Goal: Use online tool/utility: Utilize a website feature to perform a specific function

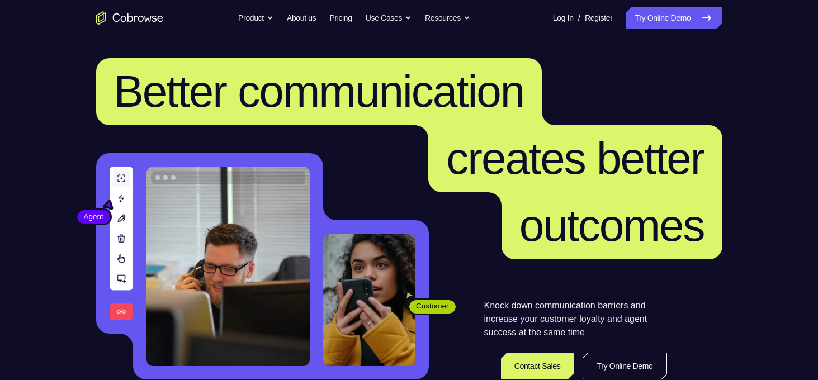
click at [648, 11] on link "Try Online Demo" at bounding box center [674, 18] width 96 height 22
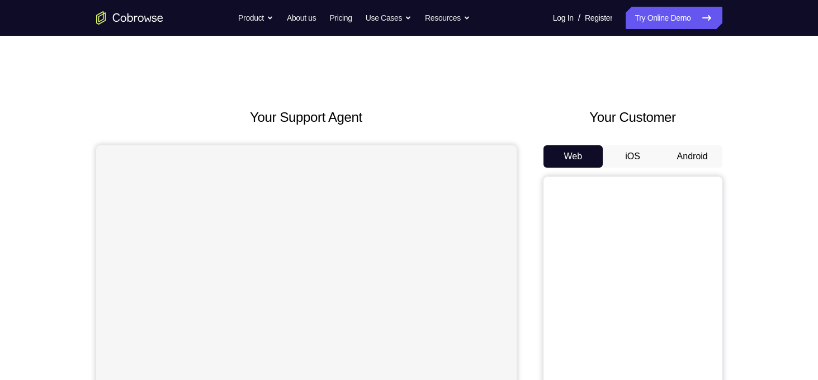
click at [699, 156] on button "Android" at bounding box center [693, 156] width 60 height 22
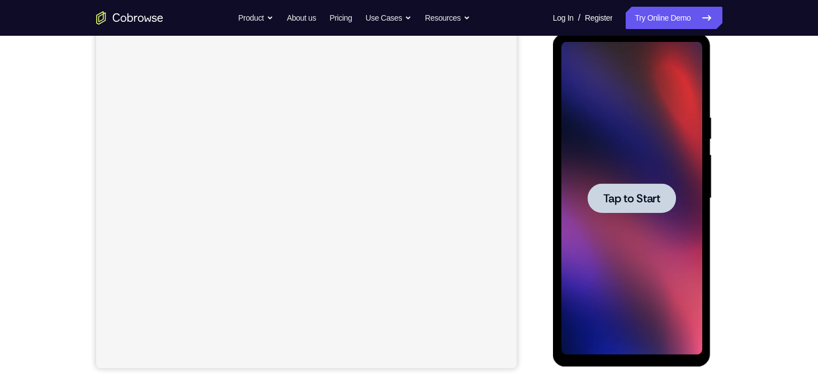
click at [630, 187] on div at bounding box center [632, 198] width 88 height 30
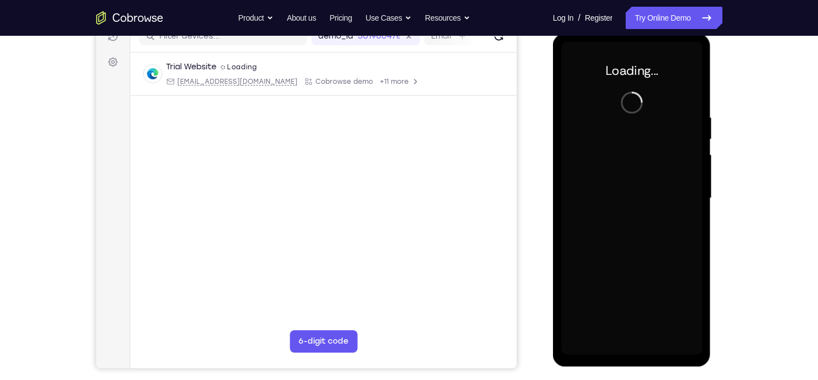
scroll to position [149, 0]
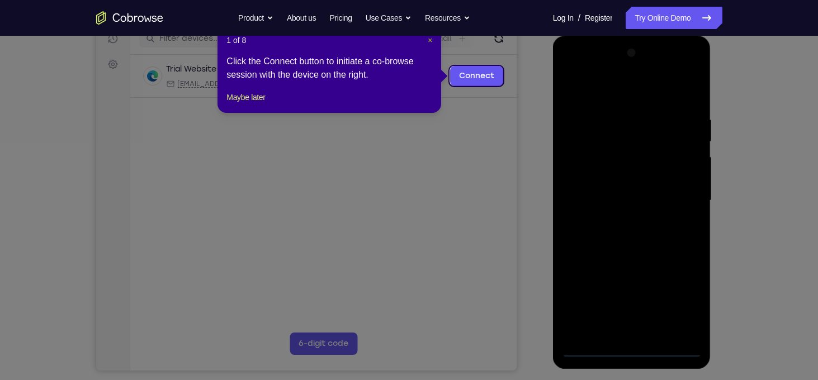
click at [430, 40] on span "×" at bounding box center [430, 40] width 4 height 9
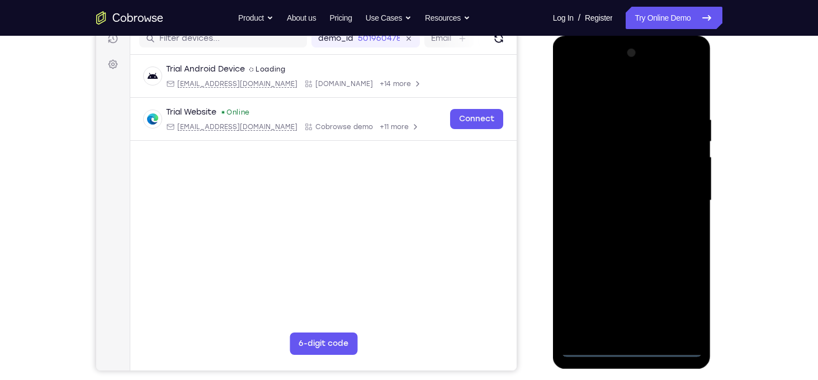
click at [627, 346] on div at bounding box center [632, 200] width 141 height 313
click at [689, 297] on div at bounding box center [632, 200] width 141 height 313
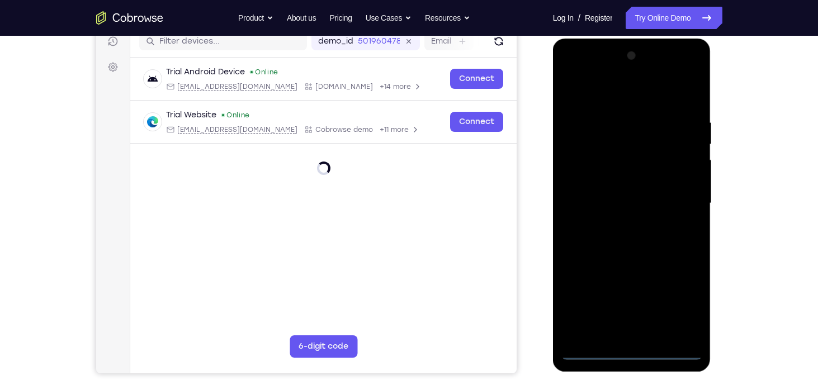
scroll to position [145, 0]
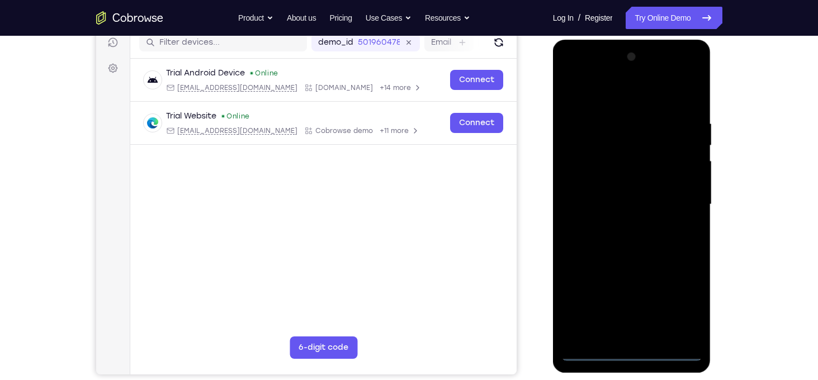
click at [592, 93] on div at bounding box center [632, 204] width 141 height 313
click at [679, 203] on div at bounding box center [632, 204] width 141 height 313
click at [617, 227] on div at bounding box center [632, 204] width 141 height 313
click at [625, 190] on div at bounding box center [632, 204] width 141 height 313
click at [628, 185] on div at bounding box center [632, 204] width 141 height 313
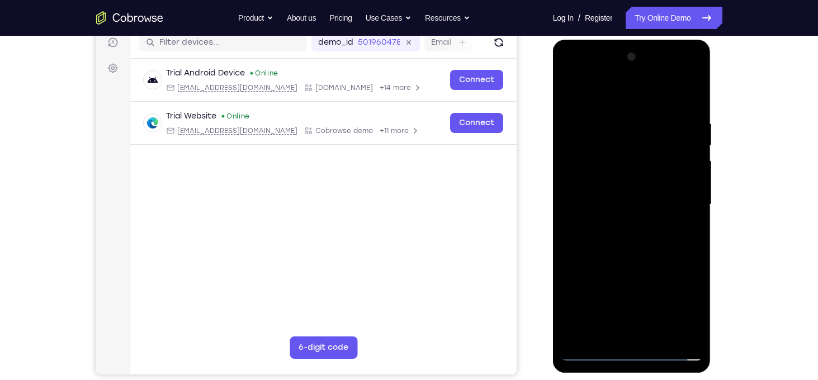
click at [649, 205] on div at bounding box center [632, 204] width 141 height 313
click at [684, 98] on div at bounding box center [632, 204] width 141 height 313
click at [696, 102] on div at bounding box center [632, 204] width 141 height 313
click at [695, 85] on div at bounding box center [632, 204] width 141 height 313
click at [604, 171] on div at bounding box center [632, 204] width 141 height 313
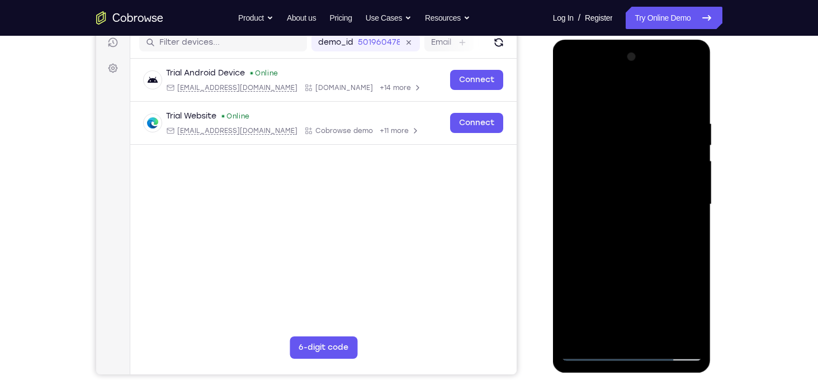
click at [638, 128] on div at bounding box center [632, 204] width 141 height 313
click at [572, 94] on div at bounding box center [632, 204] width 141 height 313
click at [637, 118] on div at bounding box center [632, 204] width 141 height 313
click at [648, 109] on div at bounding box center [632, 204] width 141 height 313
click at [626, 113] on div at bounding box center [632, 204] width 141 height 313
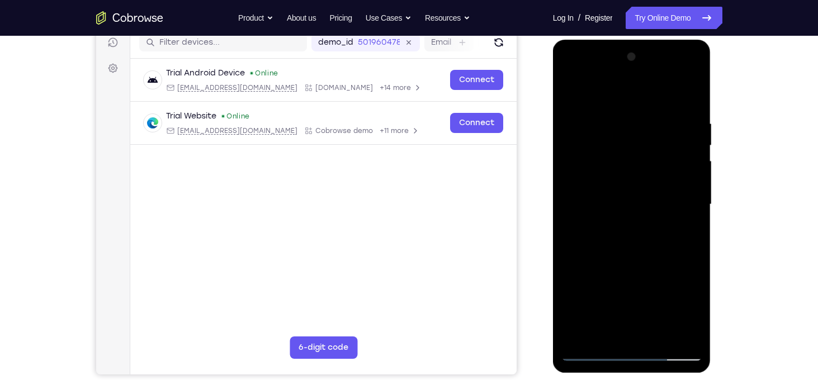
click at [638, 126] on div at bounding box center [632, 204] width 141 height 313
click at [571, 92] on div at bounding box center [632, 204] width 141 height 313
click at [574, 92] on div at bounding box center [632, 204] width 141 height 313
click at [623, 139] on div at bounding box center [632, 204] width 141 height 313
click at [572, 91] on div at bounding box center [632, 204] width 141 height 313
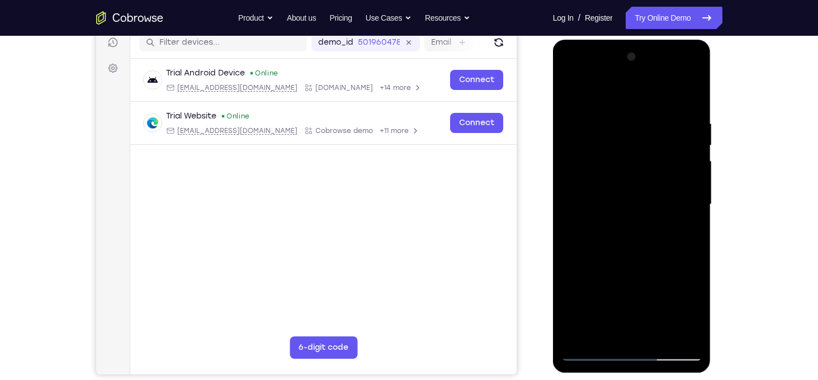
click at [583, 335] on div at bounding box center [632, 204] width 141 height 313
click at [661, 338] on div at bounding box center [632, 204] width 141 height 313
click at [627, 266] on div at bounding box center [632, 204] width 141 height 313
click at [639, 176] on div at bounding box center [632, 204] width 141 height 313
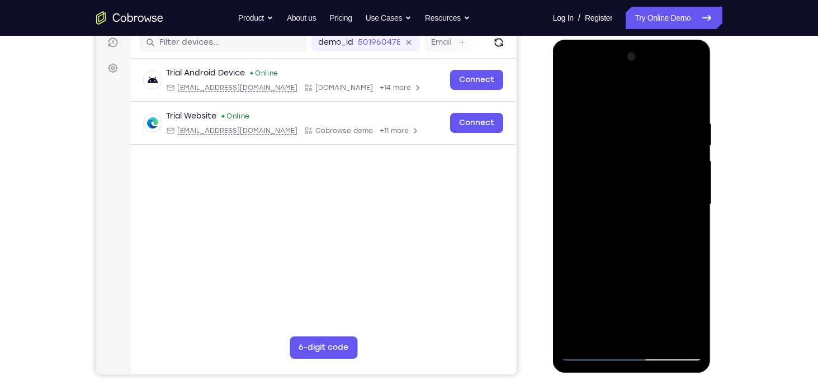
click at [572, 98] on div at bounding box center [632, 204] width 141 height 313
click at [576, 174] on div at bounding box center [632, 204] width 141 height 313
click at [641, 171] on div at bounding box center [632, 204] width 141 height 313
click at [580, 125] on div at bounding box center [632, 204] width 141 height 313
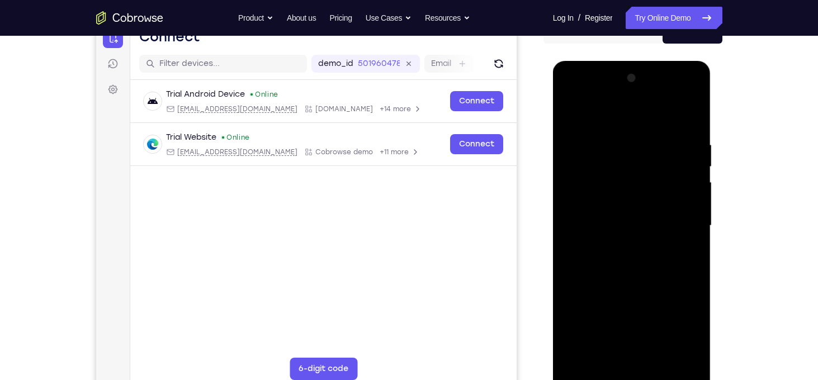
scroll to position [123, 0]
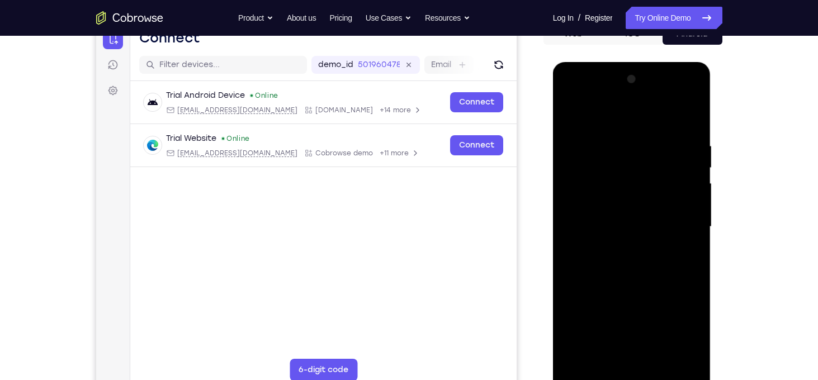
click at [571, 109] on div at bounding box center [632, 226] width 141 height 313
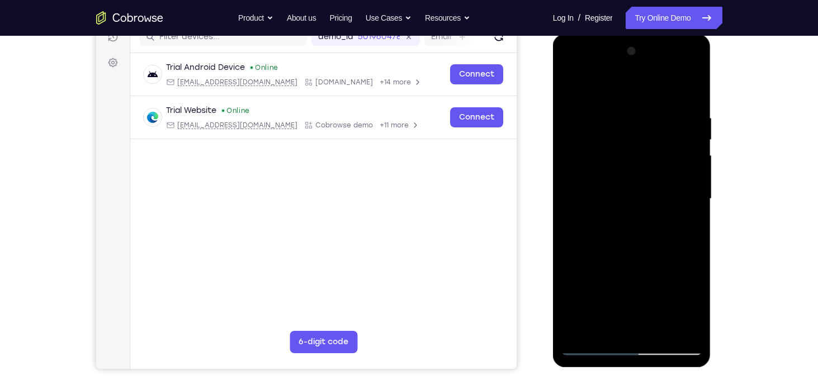
scroll to position [150, 0]
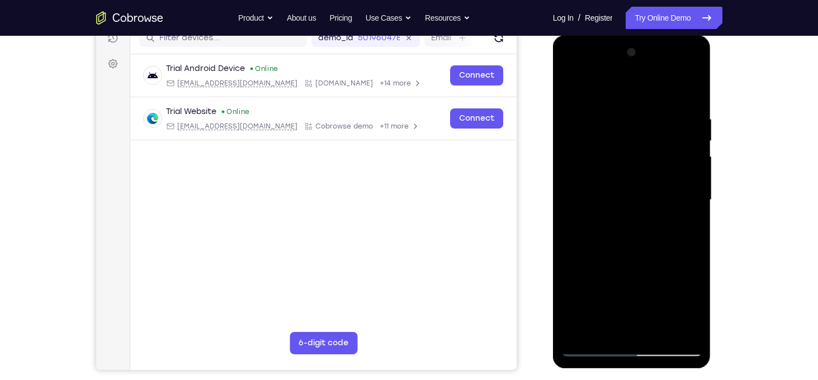
click at [569, 87] on div at bounding box center [632, 200] width 141 height 313
drag, startPoint x: 635, startPoint y: 275, endPoint x: 689, endPoint y: 73, distance: 208.4
click at [689, 73] on div at bounding box center [632, 200] width 141 height 313
drag, startPoint x: 618, startPoint y: 309, endPoint x: 644, endPoint y: 205, distance: 106.8
click at [644, 205] on div at bounding box center [632, 200] width 141 height 313
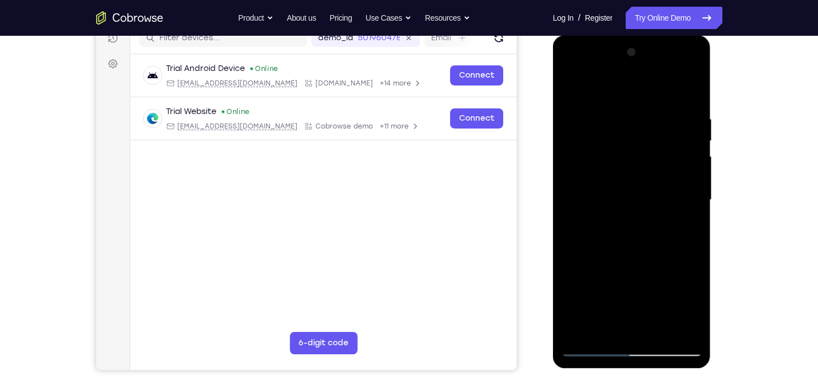
drag, startPoint x: 633, startPoint y: 286, endPoint x: 662, endPoint y: 136, distance: 152.7
click at [662, 136] on div at bounding box center [632, 200] width 141 height 313
drag, startPoint x: 657, startPoint y: 302, endPoint x: 653, endPoint y: -57, distance: 358.0
click at [653, 35] on html "Online web based iOS Simulators and Android Emulators. Run iPhone, iPad, Mobile…" at bounding box center [632, 203] width 159 height 336
click at [574, 88] on div at bounding box center [632, 200] width 141 height 313
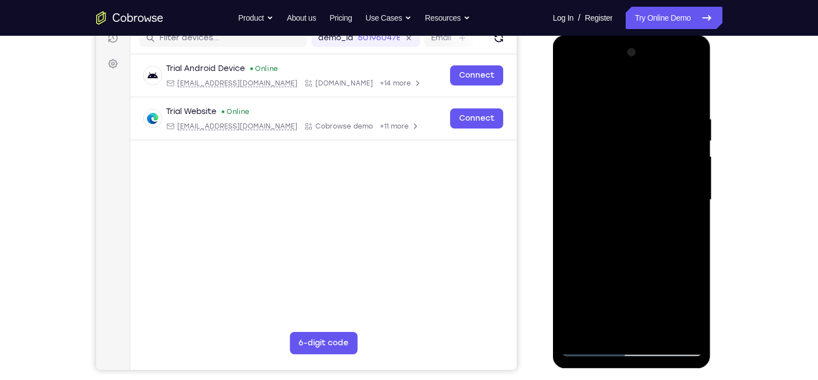
drag, startPoint x: 619, startPoint y: 148, endPoint x: 618, endPoint y: 383, distance: 235.0
click at [618, 371] on html "Online web based iOS Simulators and Android Emulators. Run iPhone, iPad, Mobile…" at bounding box center [632, 203] width 159 height 336
click at [620, 123] on div at bounding box center [632, 200] width 141 height 313
click at [675, 153] on div at bounding box center [632, 200] width 141 height 313
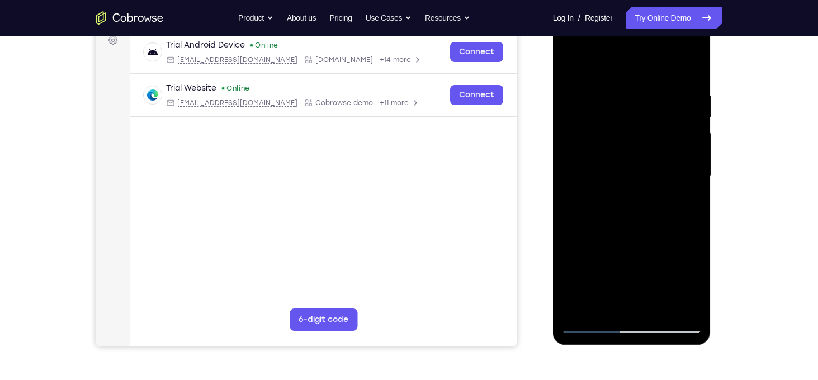
scroll to position [173, 0]
click at [681, 153] on div at bounding box center [632, 177] width 141 height 313
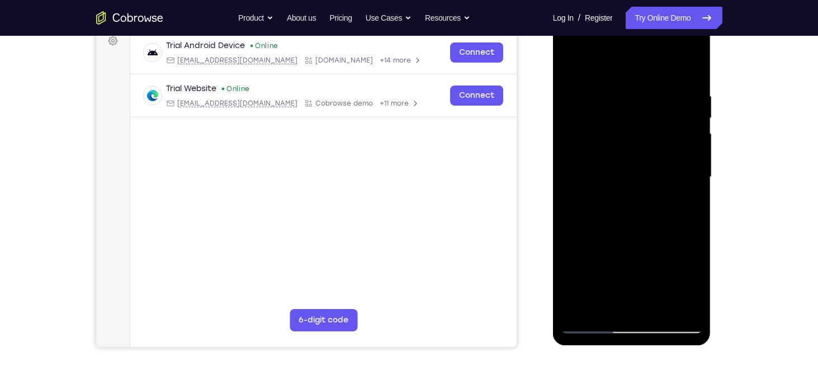
click at [681, 153] on div at bounding box center [632, 177] width 141 height 313
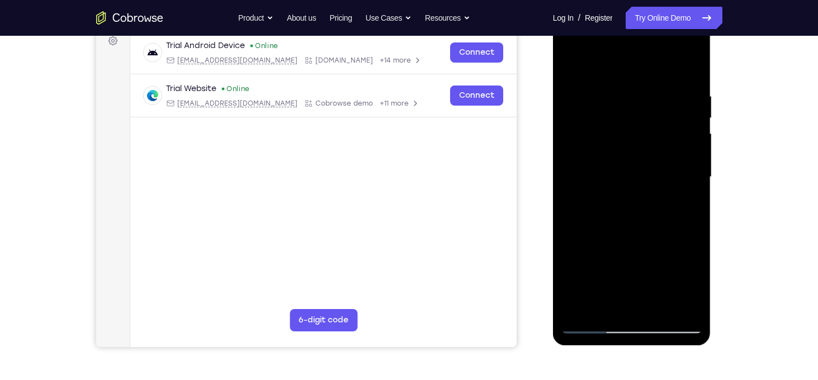
click at [681, 153] on div at bounding box center [632, 177] width 141 height 313
click at [691, 112] on div at bounding box center [632, 177] width 141 height 313
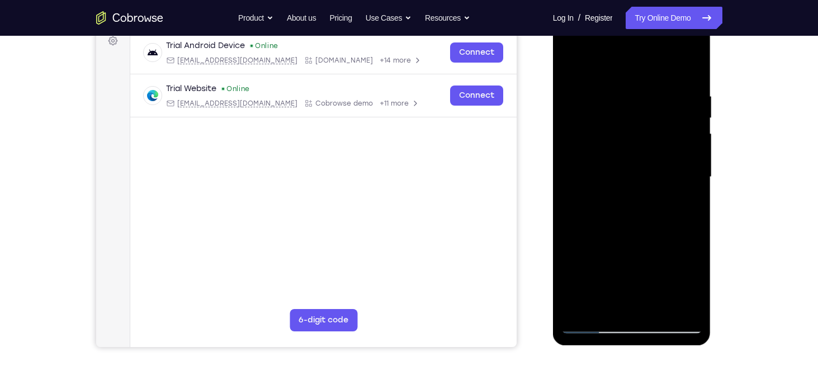
click at [691, 112] on div at bounding box center [632, 177] width 141 height 313
click at [680, 103] on div at bounding box center [632, 177] width 141 height 313
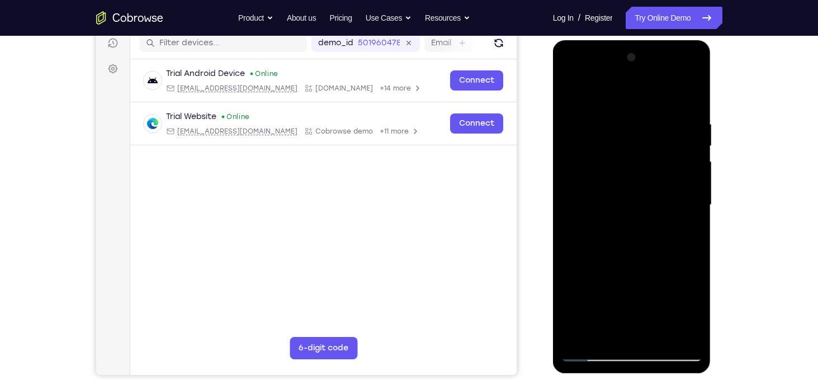
click at [692, 97] on div at bounding box center [632, 205] width 141 height 313
click at [690, 338] on div at bounding box center [632, 205] width 141 height 313
drag, startPoint x: 636, startPoint y: 274, endPoint x: 637, endPoint y: 247, distance: 26.9
click at [637, 247] on div at bounding box center [632, 205] width 141 height 313
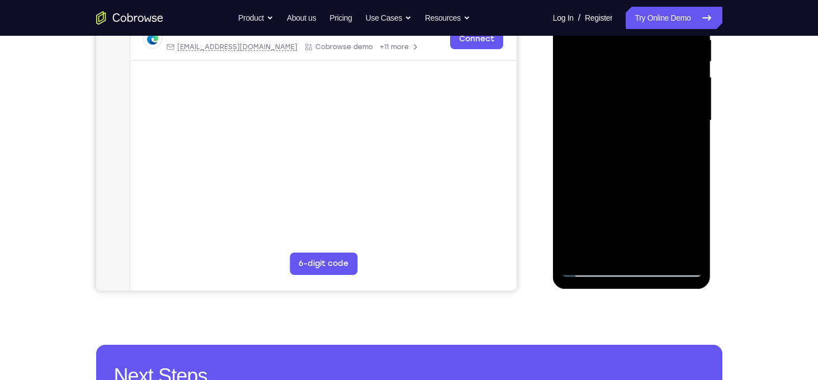
scroll to position [228, 0]
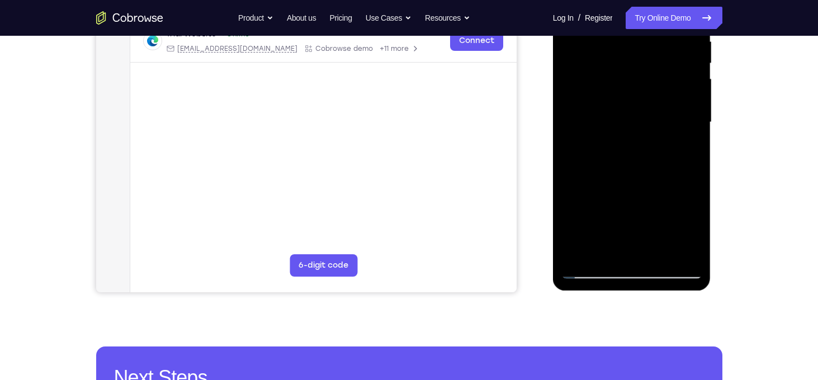
click at [657, 253] on div at bounding box center [632, 122] width 141 height 313
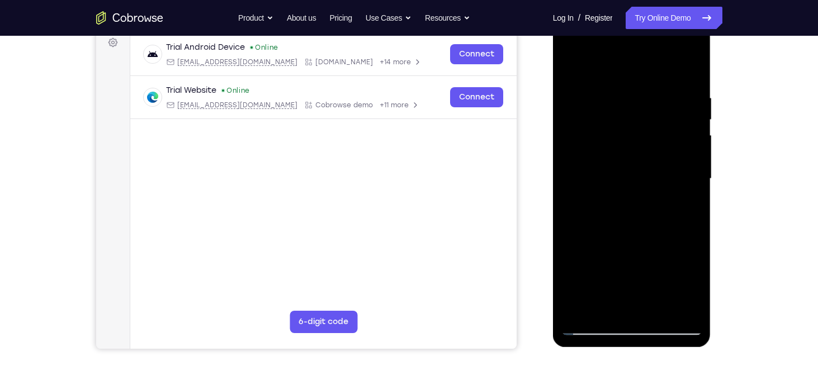
scroll to position [171, 0]
click at [577, 65] on div at bounding box center [632, 179] width 141 height 313
drag, startPoint x: 638, startPoint y: 98, endPoint x: 618, endPoint y: 256, distance: 159.0
click at [618, 256] on div at bounding box center [632, 179] width 141 height 313
drag, startPoint x: 627, startPoint y: 124, endPoint x: 634, endPoint y: 236, distance: 112.1
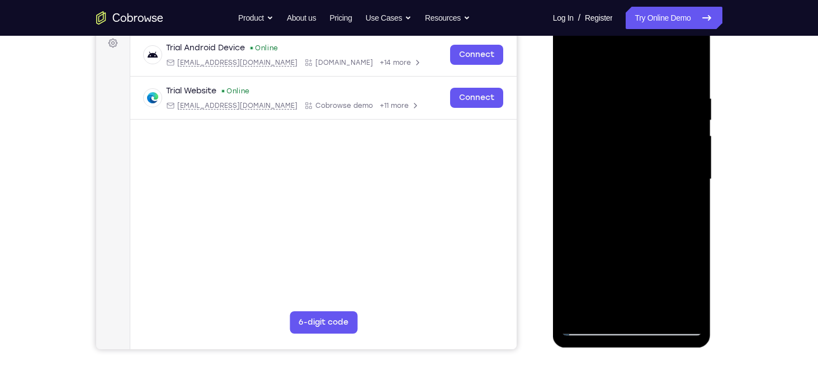
click at [634, 236] on div at bounding box center [632, 179] width 141 height 313
click at [611, 90] on div at bounding box center [632, 179] width 141 height 313
click at [688, 160] on div at bounding box center [632, 179] width 141 height 313
click at [691, 161] on div at bounding box center [632, 179] width 141 height 313
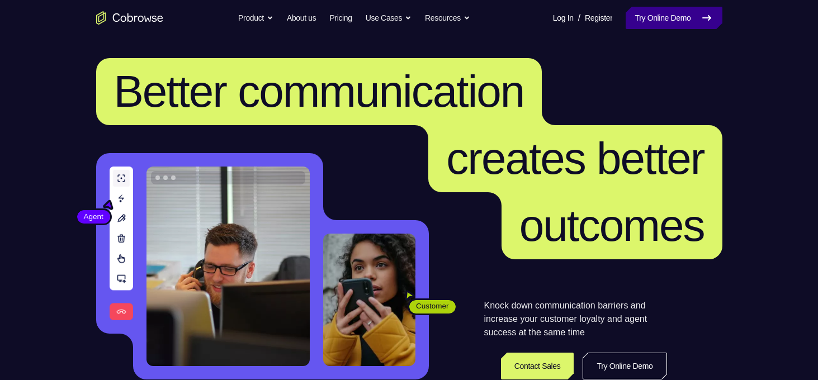
drag, startPoint x: 0, startPoint y: 0, endPoint x: 668, endPoint y: 17, distance: 668.1
click at [668, 17] on link "Try Online Demo" at bounding box center [674, 18] width 96 height 22
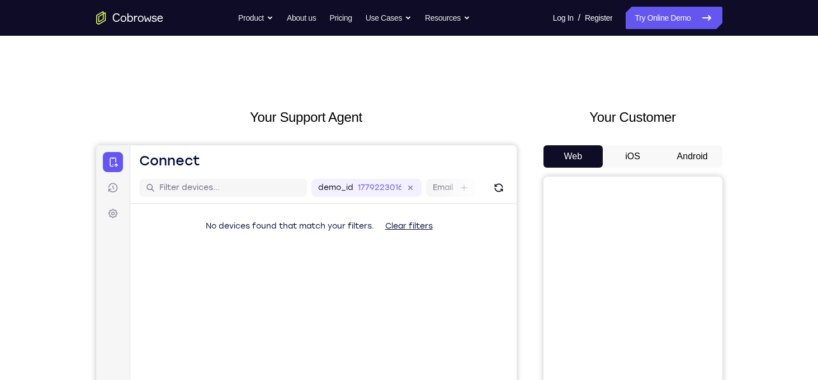
click at [660, 146] on button "iOS" at bounding box center [633, 156] width 60 height 22
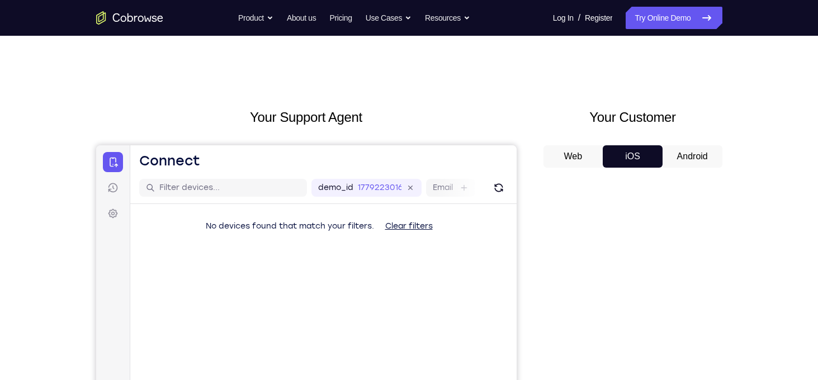
click at [676, 154] on button "Android" at bounding box center [693, 156] width 60 height 22
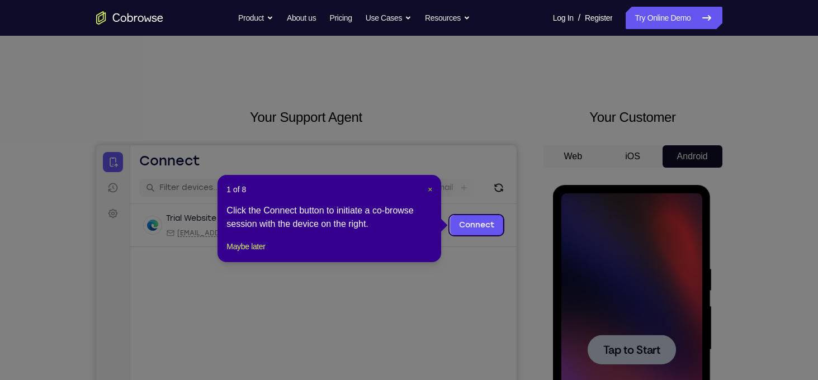
click at [432, 190] on span "×" at bounding box center [430, 189] width 4 height 9
